Goal: Find specific page/section: Find specific page/section

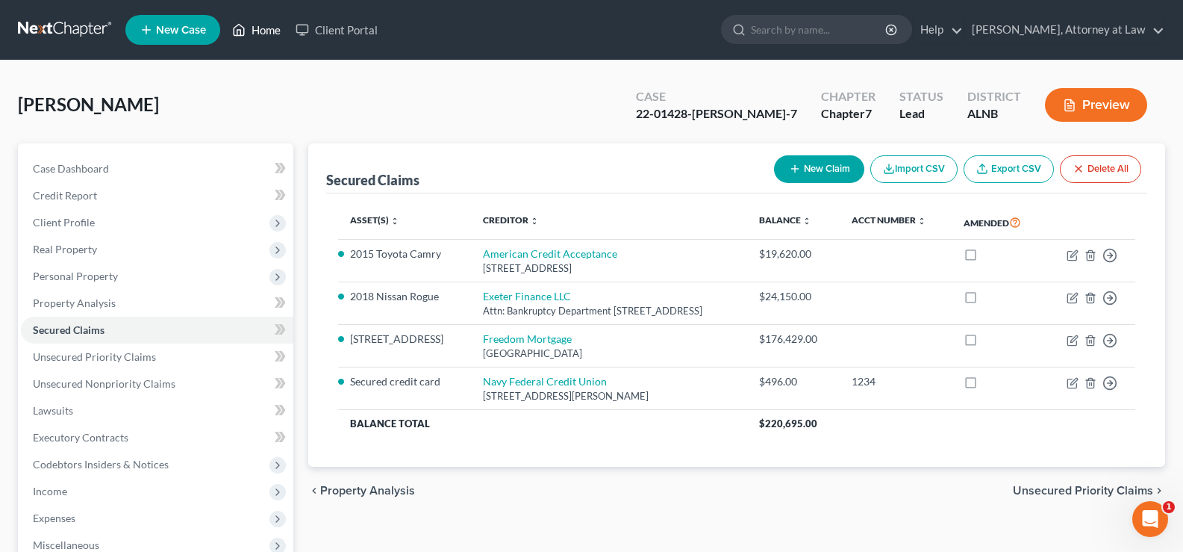
click at [263, 35] on link "Home" at bounding box center [256, 29] width 63 height 27
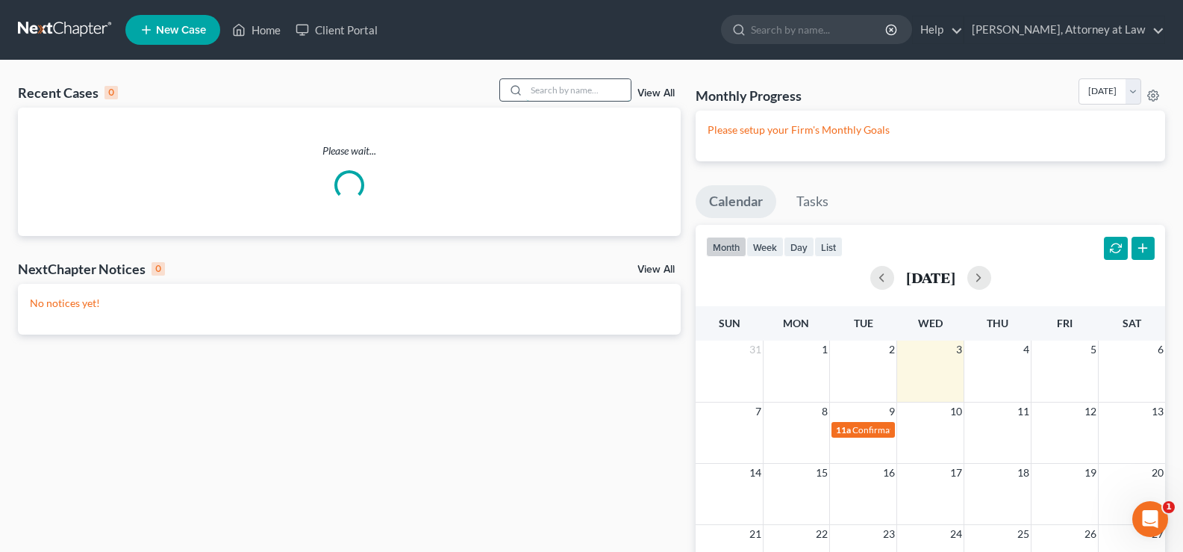
click at [546, 93] on input "search" at bounding box center [578, 90] width 105 height 22
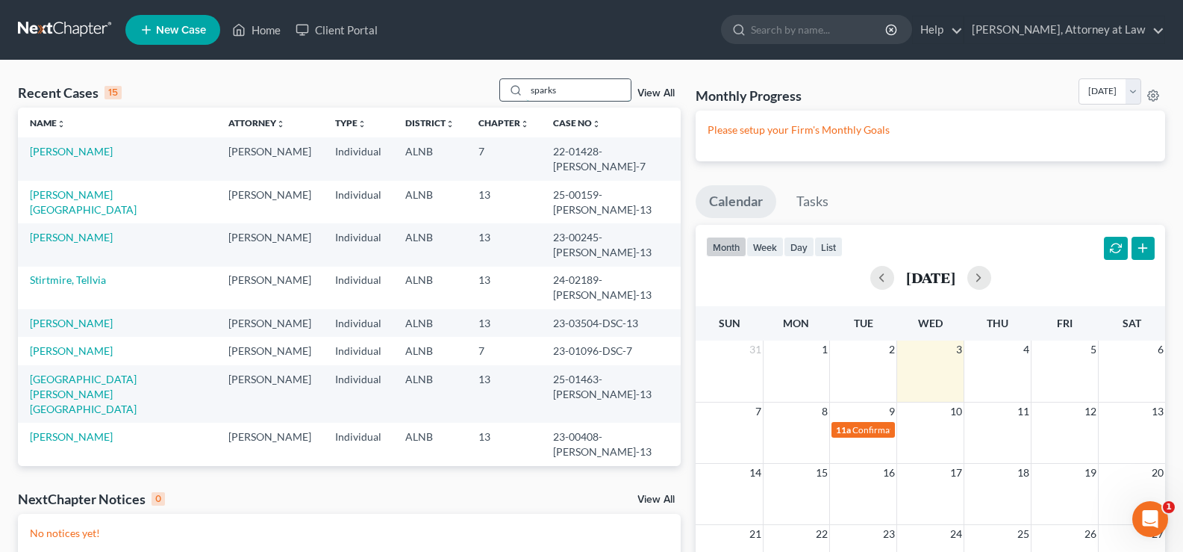
type input "sparks"
